Goal: Book appointment/travel/reservation

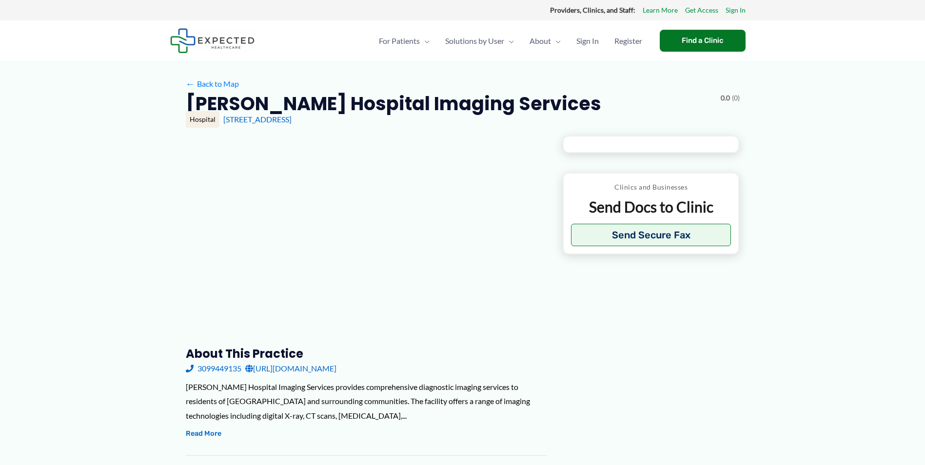
type input "**********"
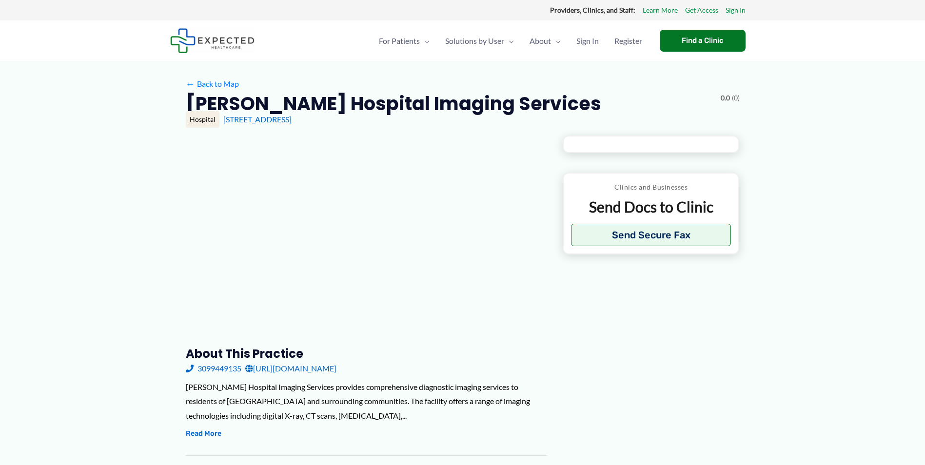
type input "**********"
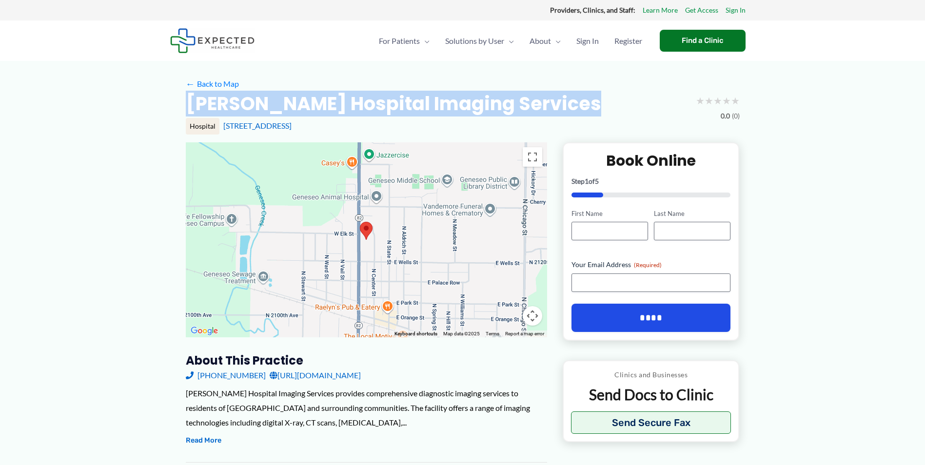
drag, startPoint x: 608, startPoint y: 107, endPoint x: 183, endPoint y: 97, distance: 424.5
copy h2 "[PERSON_NAME] Hospital Imaging Services"
